Goal: Learn about a topic: Learn about a topic

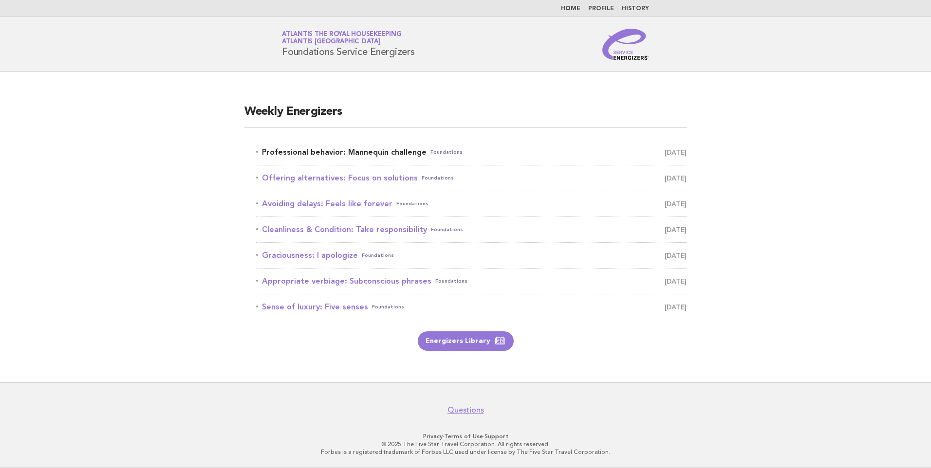
click at [375, 150] on link "Professional behavior: Mannequin challenge Foundations [DATE]" at bounding box center [471, 153] width 430 height 14
click at [384, 150] on link "Professional behavior: Mannequin challenge Foundations [DATE]" at bounding box center [471, 153] width 430 height 14
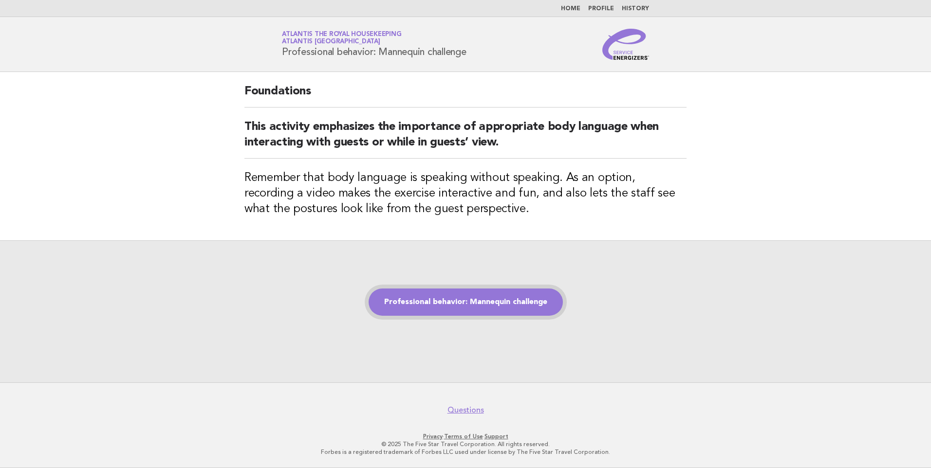
click at [421, 305] on link "Professional behavior: Mannequin challenge" at bounding box center [465, 302] width 194 height 27
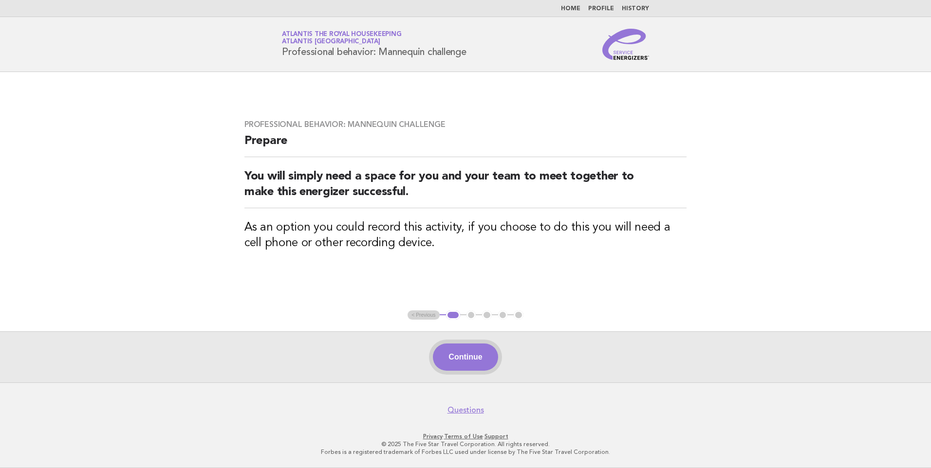
click at [492, 353] on button "Continue" at bounding box center [465, 357] width 65 height 27
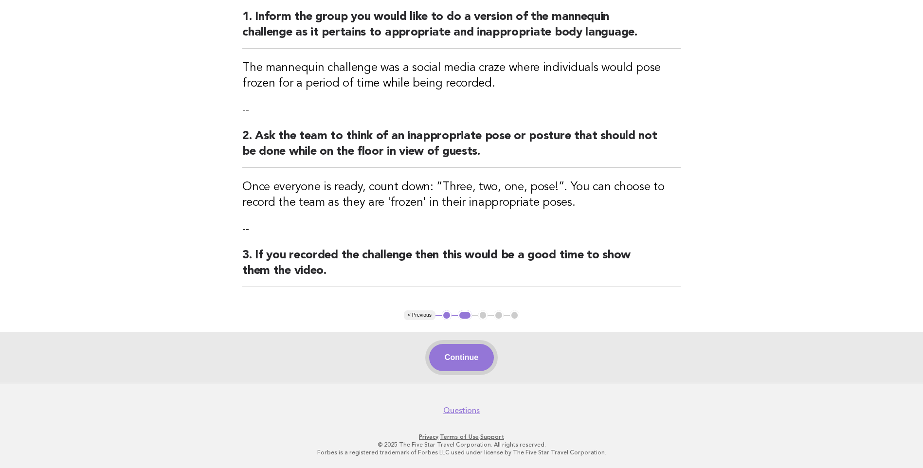
click at [464, 361] on button "Continue" at bounding box center [461, 357] width 65 height 27
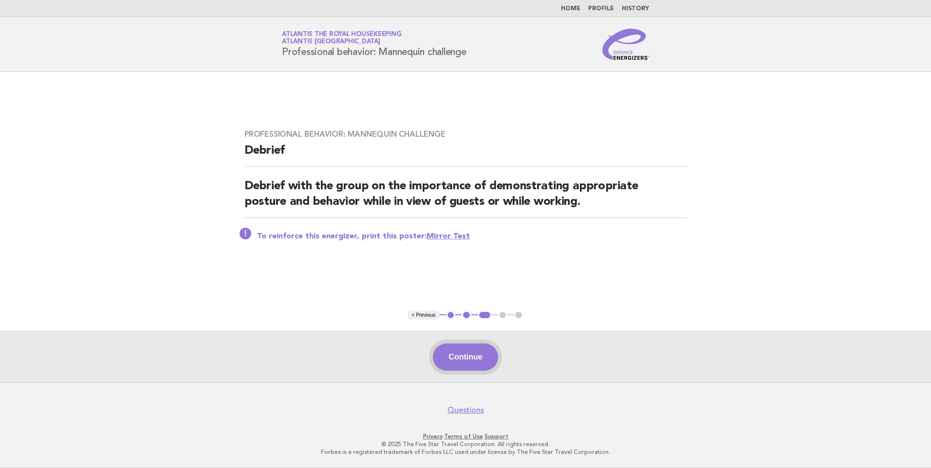
click at [456, 356] on button "Continue" at bounding box center [465, 357] width 65 height 27
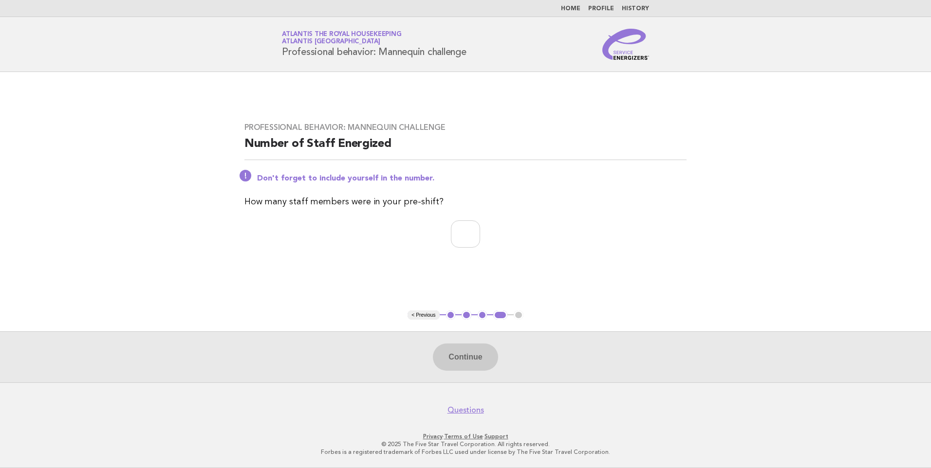
click at [572, 6] on link "Home" at bounding box center [570, 9] width 19 height 6
